Goal: Task Accomplishment & Management: Manage account settings

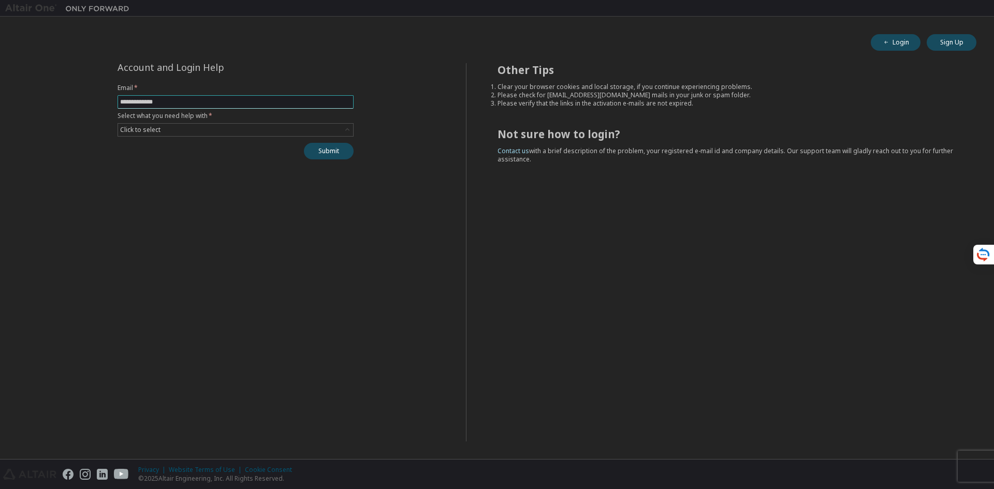
click at [320, 104] on input "text" at bounding box center [235, 102] width 231 height 8
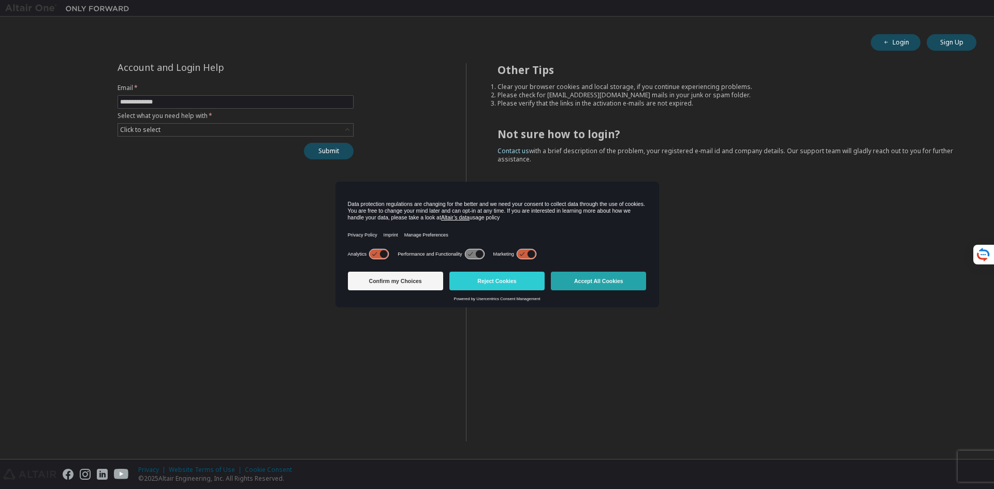
click at [598, 289] on button "Accept All Cookies" at bounding box center [598, 281] width 95 height 19
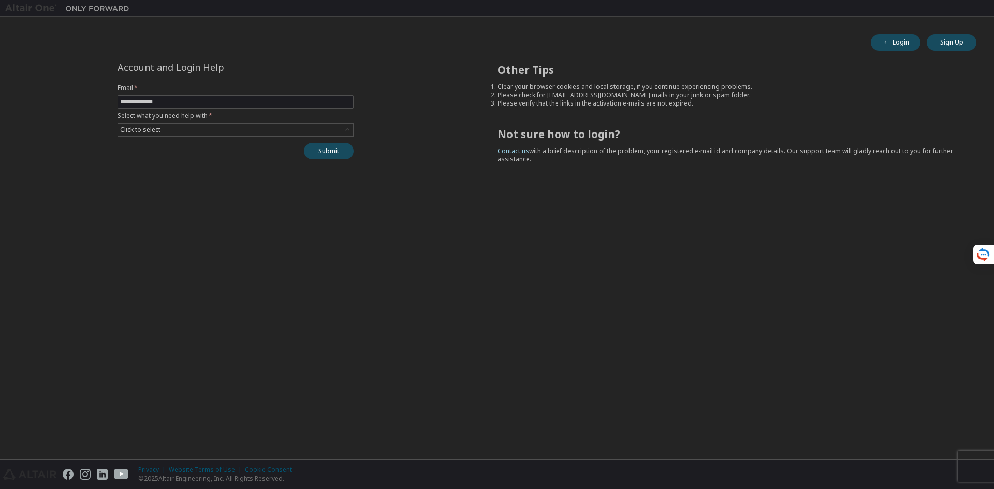
click at [315, 122] on form "Email * Select what you need help with * Click to select" at bounding box center [236, 110] width 236 height 53
click at [312, 123] on div "Click to select" at bounding box center [236, 129] width 236 height 13
click at [306, 128] on div "Click to select" at bounding box center [235, 130] width 235 height 12
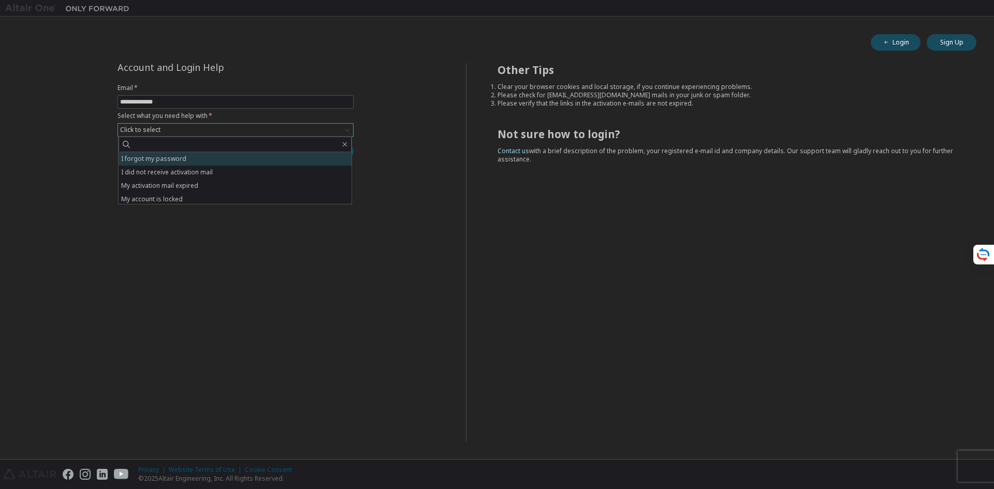
click at [289, 156] on li "I forgot my password" at bounding box center [235, 158] width 233 height 13
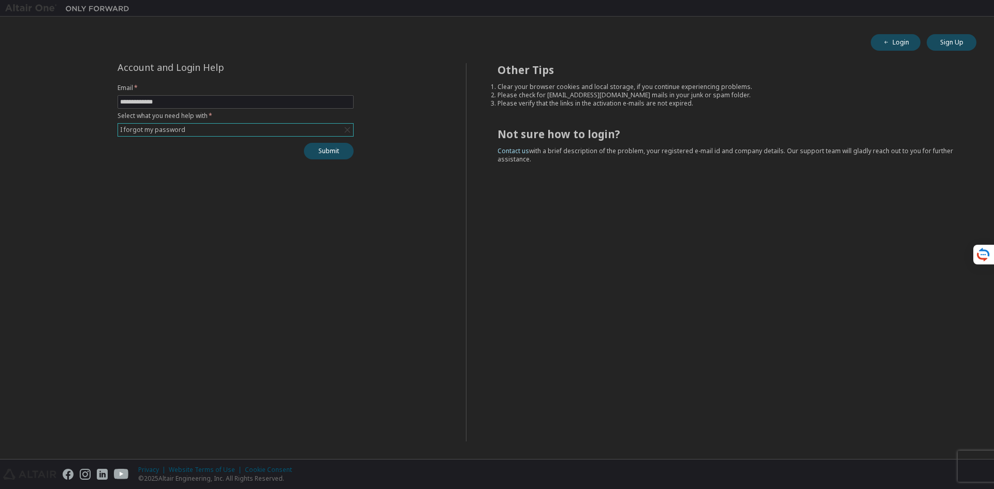
click at [284, 109] on form "Email * Select what you need help with * I forgot my password" at bounding box center [236, 110] width 236 height 53
click at [284, 105] on input "text" at bounding box center [235, 102] width 231 height 8
type input "**********"
click at [323, 158] on button "Submit" at bounding box center [329, 152] width 50 height 18
